Goal: Feedback & Contribution: Leave review/rating

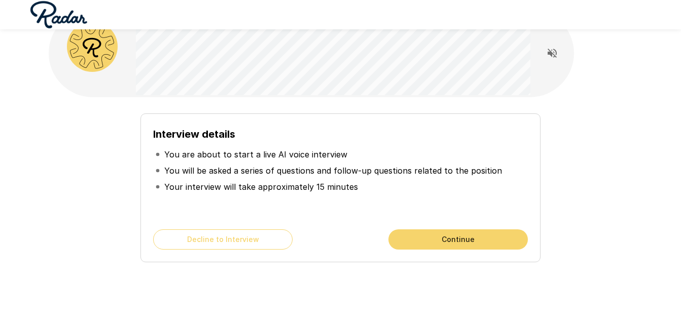
scroll to position [28, 0]
click at [446, 247] on button "Continue" at bounding box center [457, 239] width 139 height 20
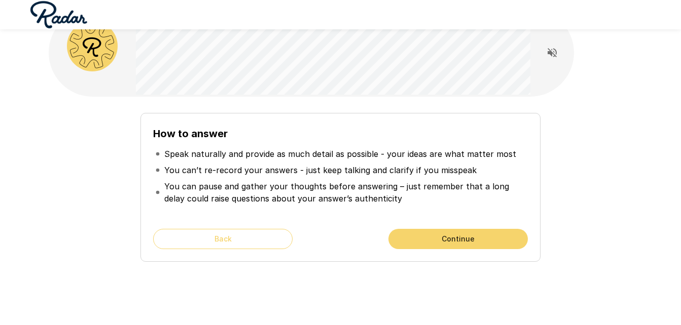
click at [446, 247] on button "Continue" at bounding box center [457, 239] width 139 height 20
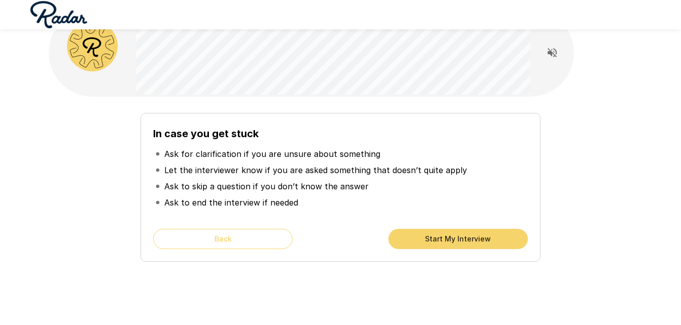
click at [450, 238] on button "Start My Interview" at bounding box center [457, 239] width 139 height 20
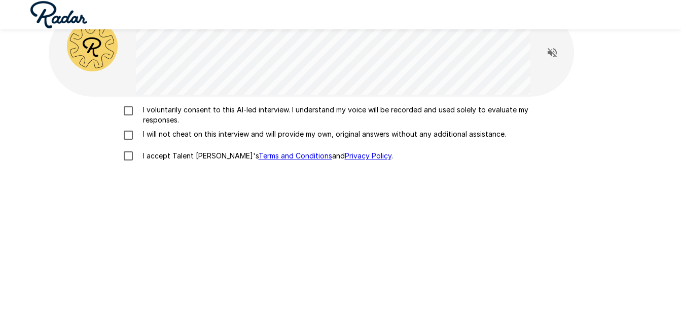
click at [326, 114] on p "I voluntarily consent to this AI-led interview. I understand my voice will be r…" at bounding box center [351, 115] width 425 height 20
click at [312, 136] on p "I will not cheat on this interview and will provide my own, original answers wi…" at bounding box center [322, 134] width 367 height 10
click at [182, 166] on label "I accept Talent Llama's Terms and Conditions and Privacy Policy ." at bounding box center [341, 155] width 446 height 21
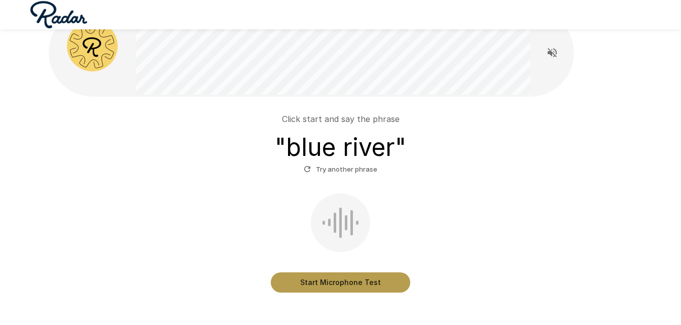
click at [364, 286] on button "Start Microphone Test" at bounding box center [340, 283] width 139 height 20
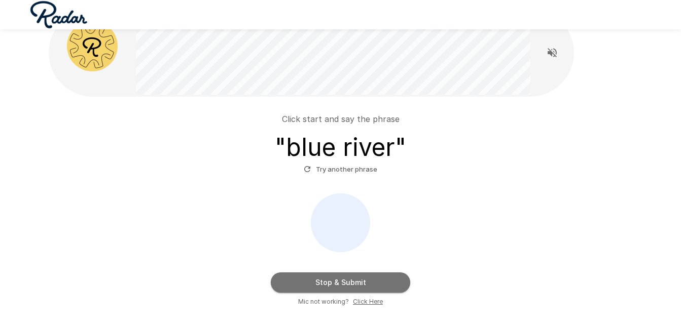
click at [364, 286] on button "Stop & Submit" at bounding box center [340, 283] width 139 height 20
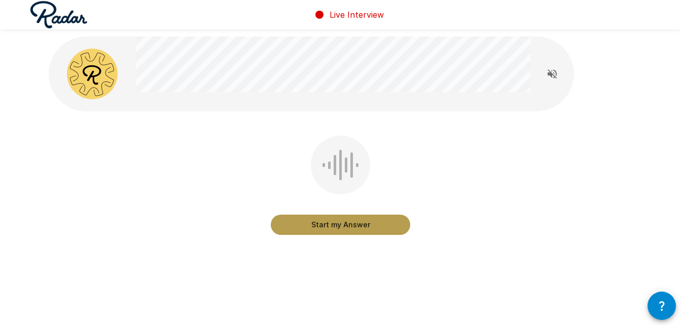
click at [391, 231] on button "Start my Answer" at bounding box center [340, 225] width 139 height 20
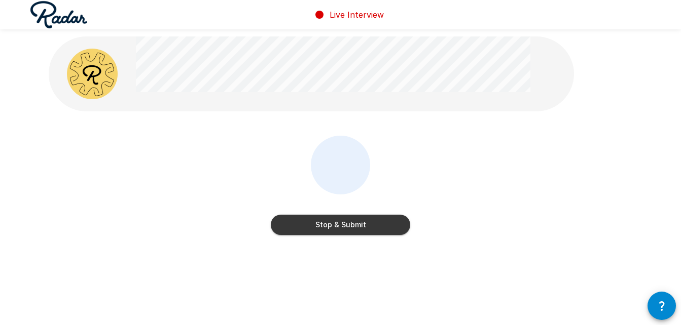
click at [391, 231] on button "Stop & Submit" at bounding box center [340, 225] width 139 height 20
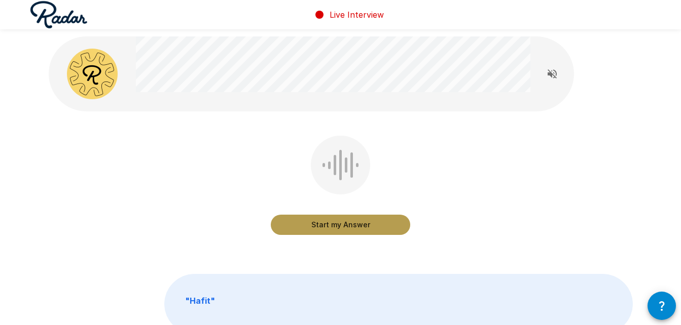
click at [377, 221] on button "Start my Answer" at bounding box center [340, 225] width 139 height 20
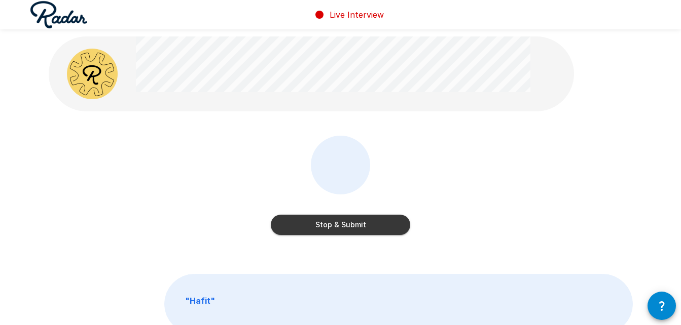
click at [377, 221] on button "Stop & Submit" at bounding box center [340, 225] width 139 height 20
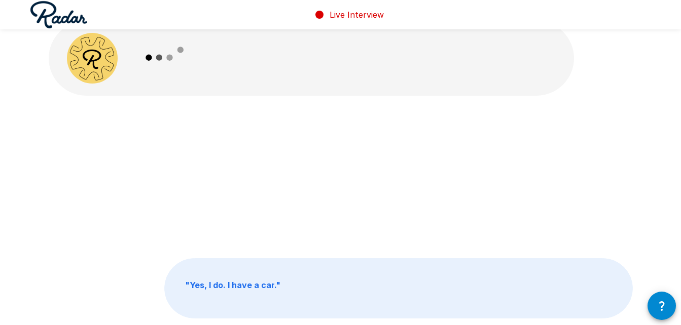
scroll to position [16, 0]
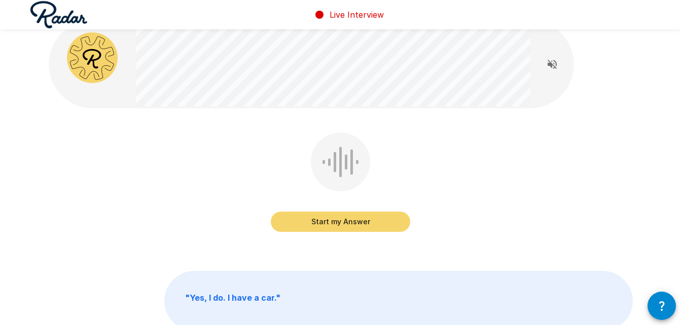
click at [382, 222] on button "Start my Answer" at bounding box center [340, 222] width 139 height 20
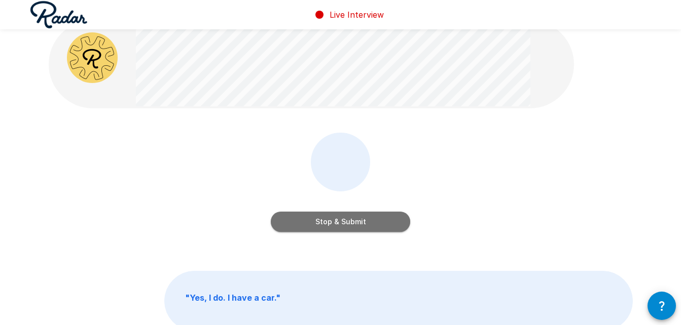
click at [376, 221] on button "Stop & Submit" at bounding box center [340, 222] width 139 height 20
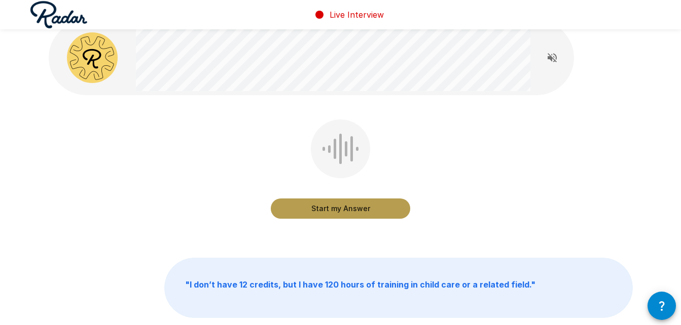
click at [374, 209] on button "Start my Answer" at bounding box center [340, 209] width 139 height 20
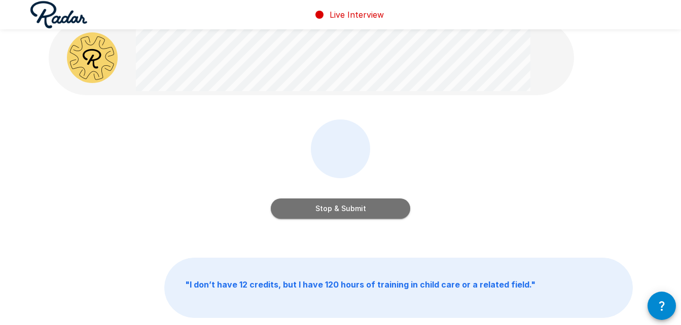
click at [374, 209] on button "Stop & Submit" at bounding box center [340, 209] width 139 height 20
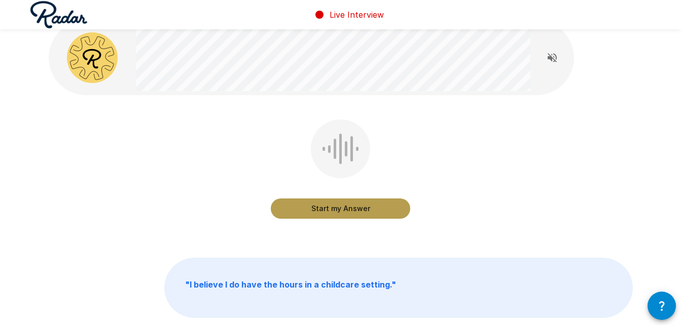
click at [374, 209] on button "Start my Answer" at bounding box center [340, 209] width 139 height 20
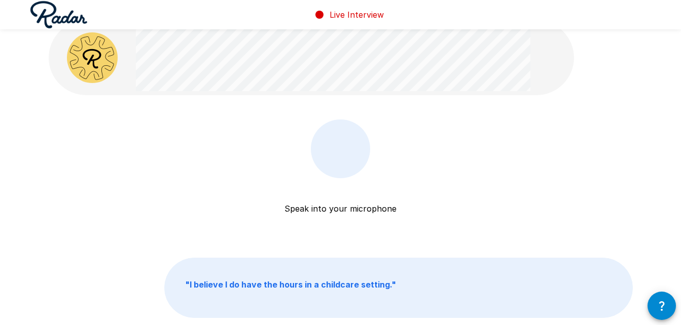
click at [371, 209] on p "Speak into your microphone" at bounding box center [340, 196] width 112 height 36
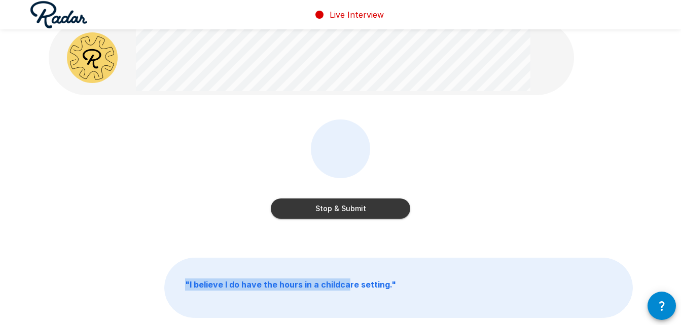
drag, startPoint x: 345, startPoint y: 267, endPoint x: 361, endPoint y: 211, distance: 57.6
click at [361, 211] on div "Stop & Submit " I believe I do have the hours in a childcare setting. "" at bounding box center [340, 192] width 608 height 416
drag, startPoint x: 361, startPoint y: 211, endPoint x: 349, endPoint y: 210, distance: 12.2
click at [349, 210] on button "Stop & Submit" at bounding box center [340, 209] width 139 height 20
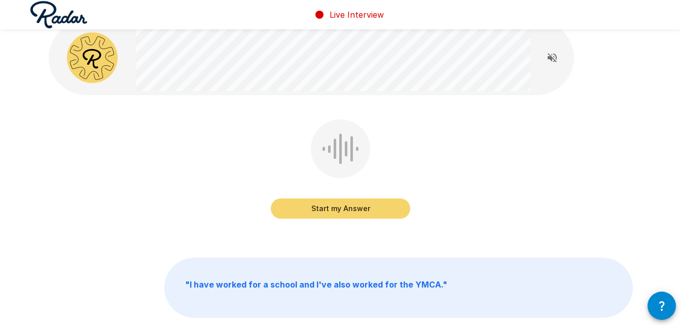
click at [358, 208] on button "Start my Answer" at bounding box center [340, 209] width 139 height 20
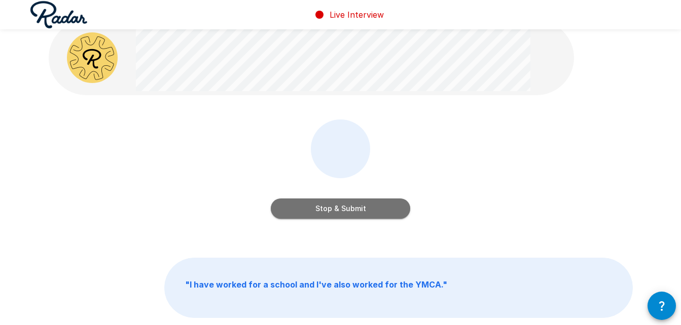
click at [375, 210] on button "Stop & Submit" at bounding box center [340, 209] width 139 height 20
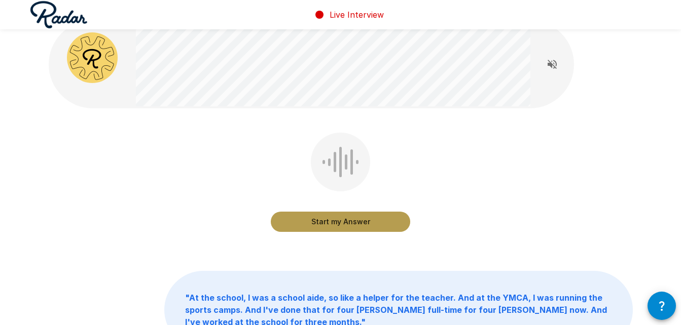
click at [388, 220] on button "Start my Answer" at bounding box center [340, 222] width 139 height 20
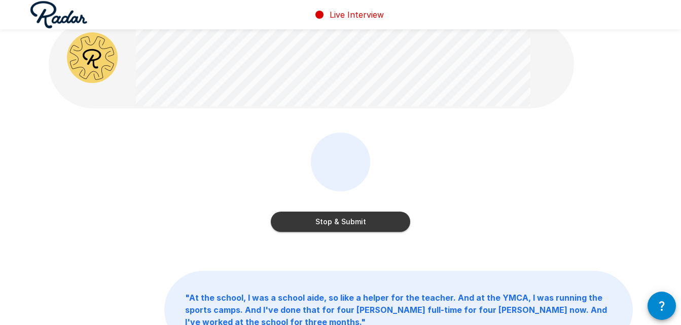
click at [356, 223] on button "Stop & Submit" at bounding box center [340, 222] width 139 height 20
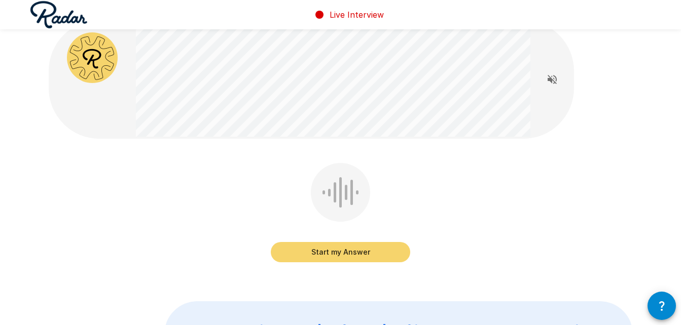
click at [364, 251] on button "Start my Answer" at bounding box center [340, 252] width 139 height 20
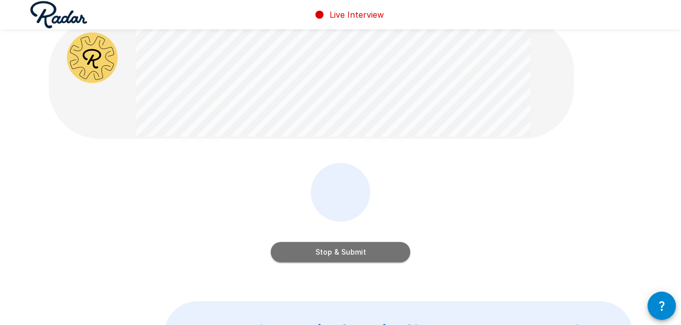
click at [363, 249] on button "Stop & Submit" at bounding box center [340, 252] width 139 height 20
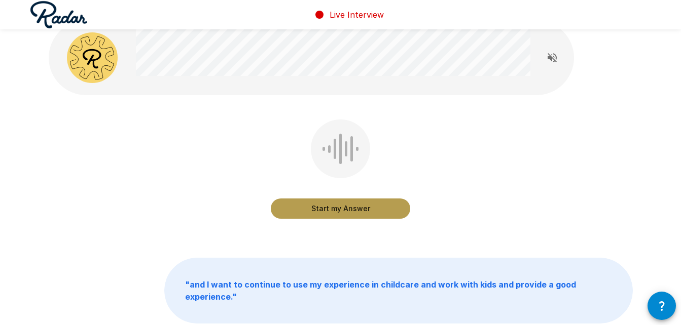
click at [373, 215] on button "Start my Answer" at bounding box center [340, 209] width 139 height 20
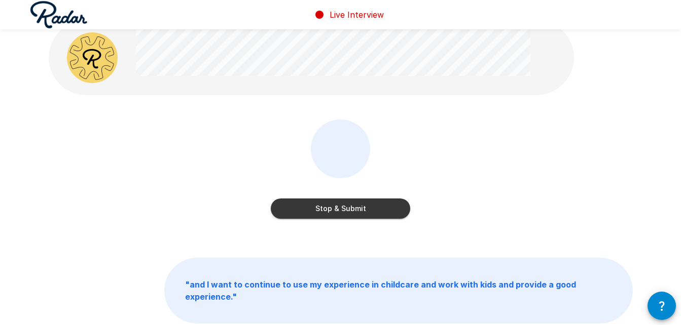
click at [364, 211] on button "Stop & Submit" at bounding box center [340, 209] width 139 height 20
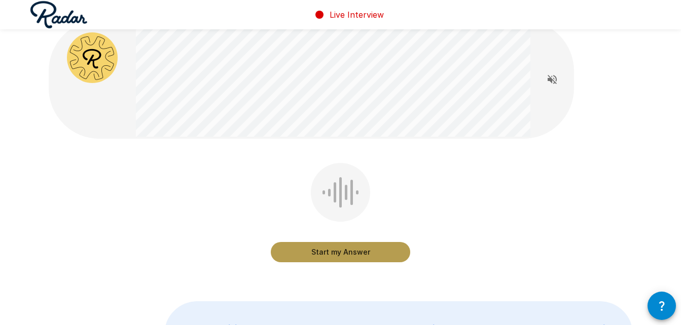
click at [356, 250] on button "Start my Answer" at bounding box center [340, 252] width 139 height 20
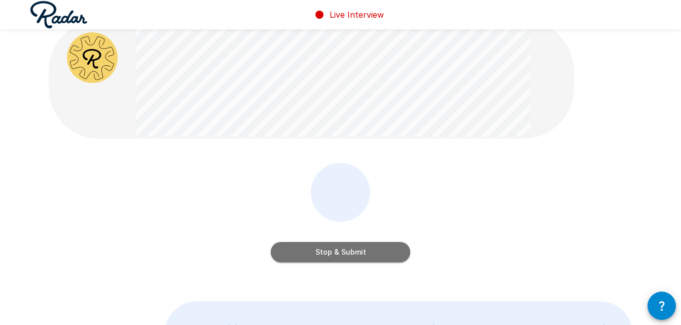
click at [356, 250] on button "Stop & Submit" at bounding box center [340, 252] width 139 height 20
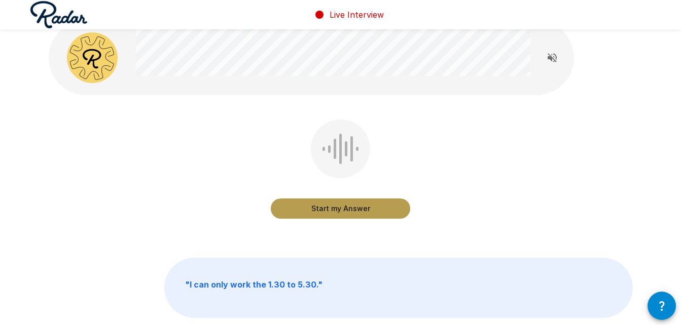
click at [380, 209] on button "Start my Answer" at bounding box center [340, 209] width 139 height 20
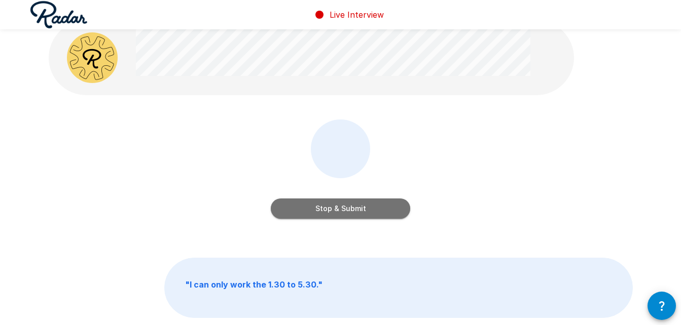
click at [380, 209] on button "Stop & Submit" at bounding box center [340, 209] width 139 height 20
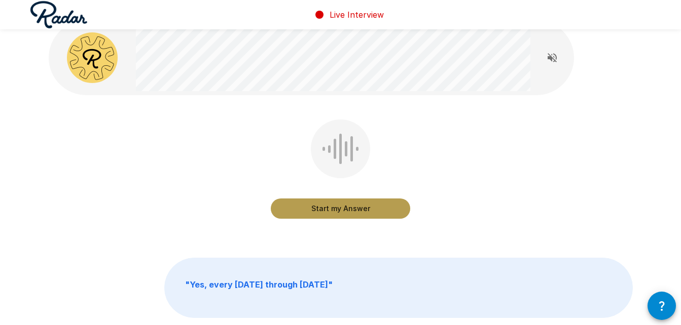
click at [380, 209] on button "Start my Answer" at bounding box center [340, 209] width 139 height 20
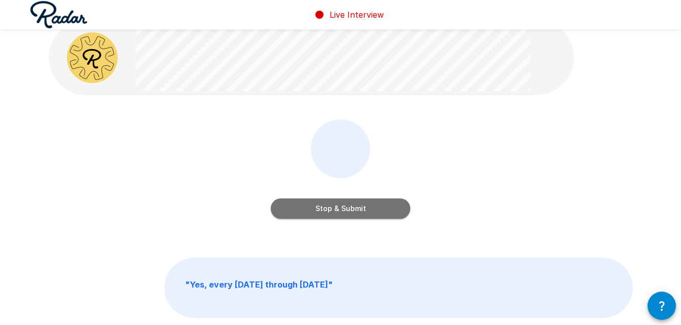
click at [380, 209] on button "Stop & Submit" at bounding box center [340, 209] width 139 height 20
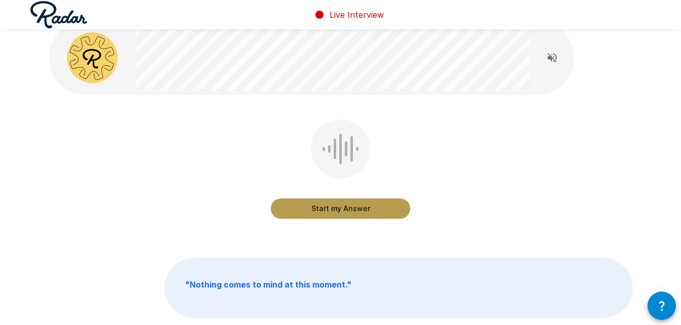
click at [380, 209] on button "Start my Answer" at bounding box center [340, 209] width 139 height 20
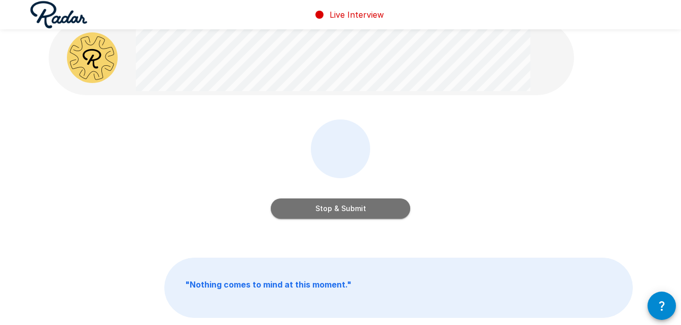
click at [380, 209] on button "Stop & Submit" at bounding box center [340, 209] width 139 height 20
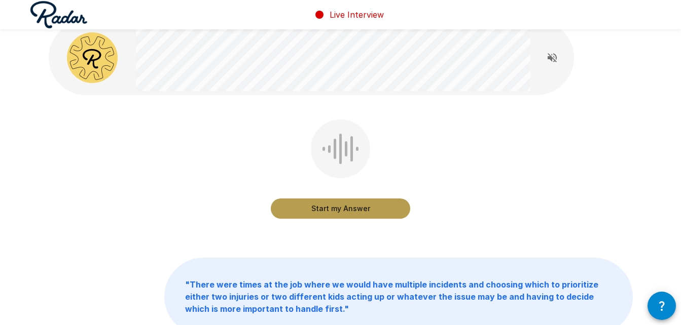
click at [366, 201] on button "Start my Answer" at bounding box center [340, 209] width 139 height 20
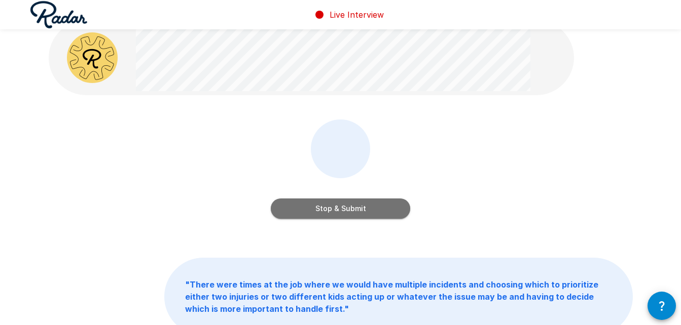
click at [343, 209] on button "Stop & Submit" at bounding box center [340, 209] width 139 height 20
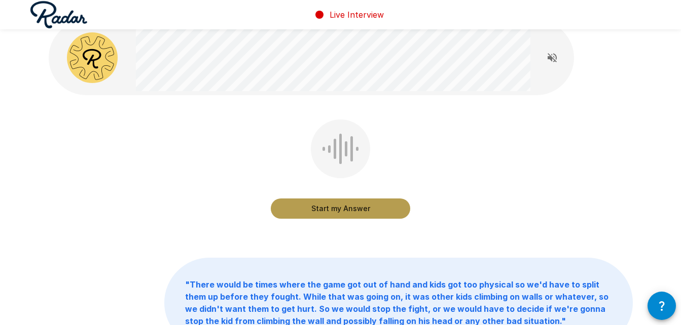
click at [343, 209] on button "Start my Answer" at bounding box center [340, 209] width 139 height 20
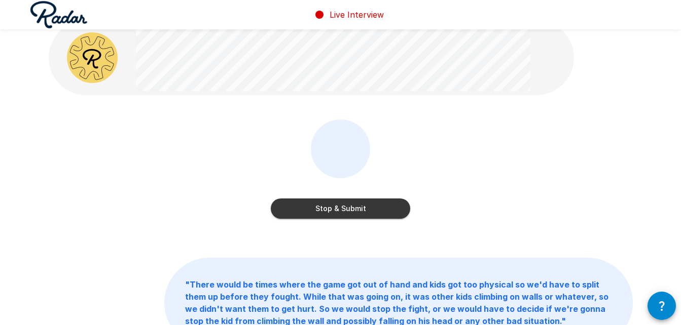
click at [376, 204] on button "Stop & Submit" at bounding box center [340, 209] width 139 height 20
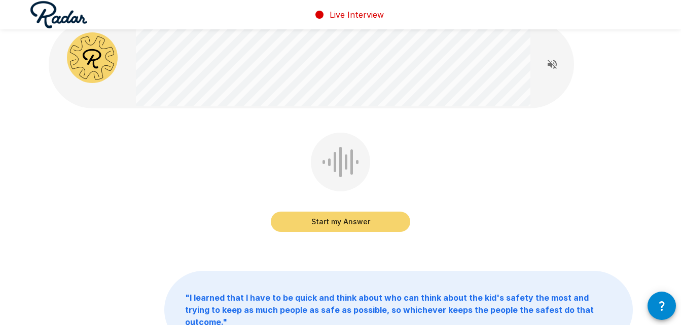
click at [381, 215] on button "Start my Answer" at bounding box center [340, 222] width 139 height 20
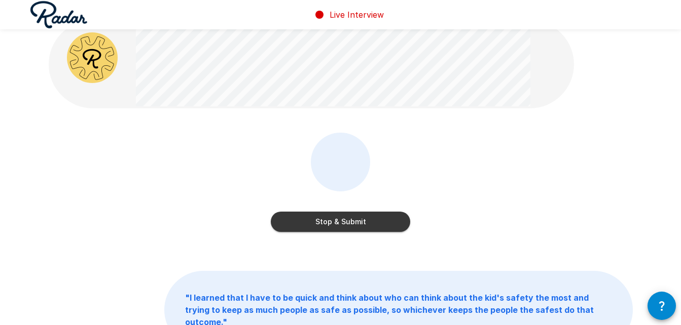
click at [392, 220] on button "Stop & Submit" at bounding box center [340, 222] width 139 height 20
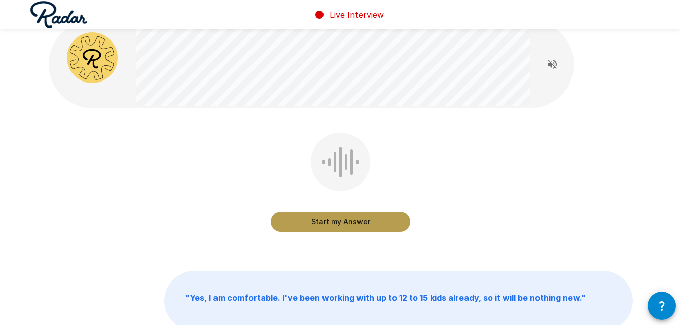
click at [394, 219] on button "Start my Answer" at bounding box center [340, 222] width 139 height 20
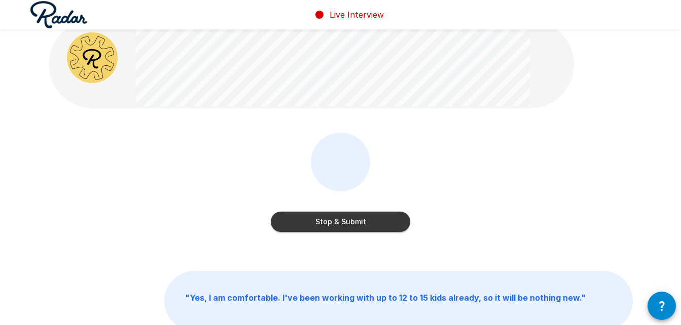
click at [389, 217] on button "Stop & Submit" at bounding box center [340, 222] width 139 height 20
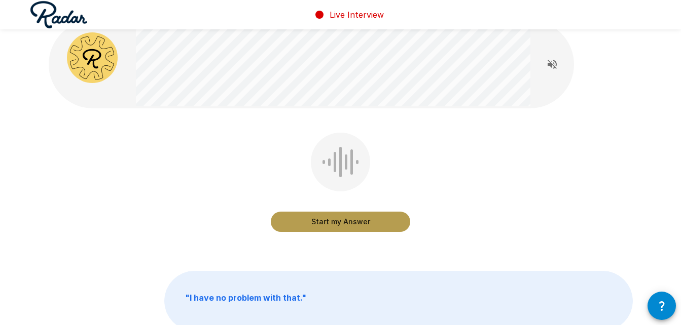
click at [382, 221] on button "Start my Answer" at bounding box center [340, 222] width 139 height 20
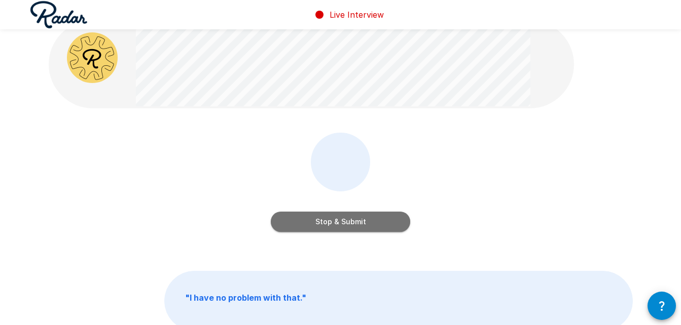
click at [373, 222] on button "Stop & Submit" at bounding box center [340, 222] width 139 height 20
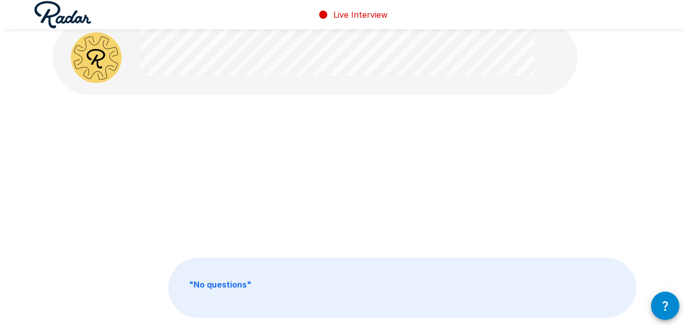
scroll to position [0, 0]
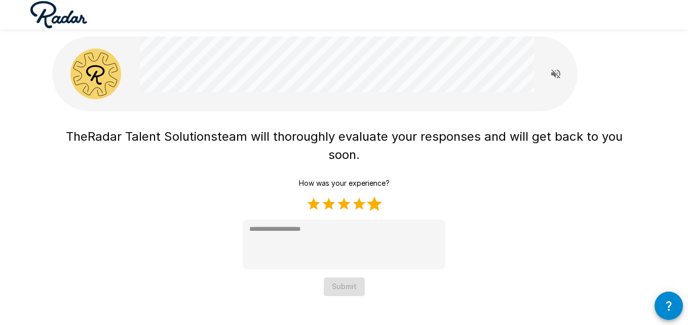
click at [372, 203] on label "5 Stars" at bounding box center [374, 204] width 15 height 15
type textarea "*"
click at [349, 292] on button "Submit" at bounding box center [344, 287] width 41 height 19
